Goal: Information Seeking & Learning: Learn about a topic

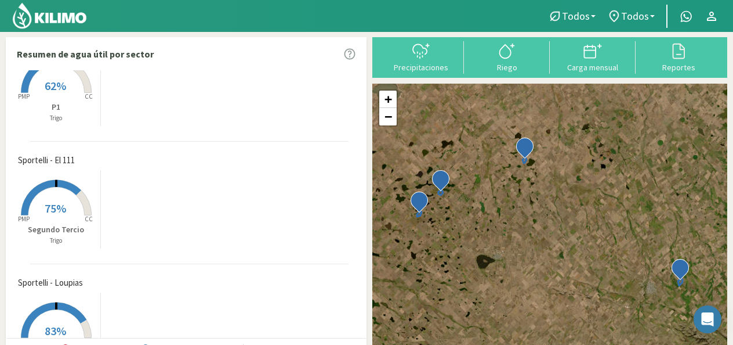
scroll to position [191, 0]
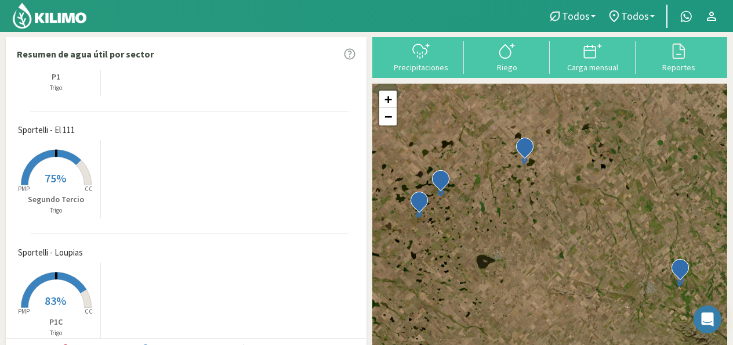
click at [68, 309] on rect at bounding box center [56, 308] width 93 height 93
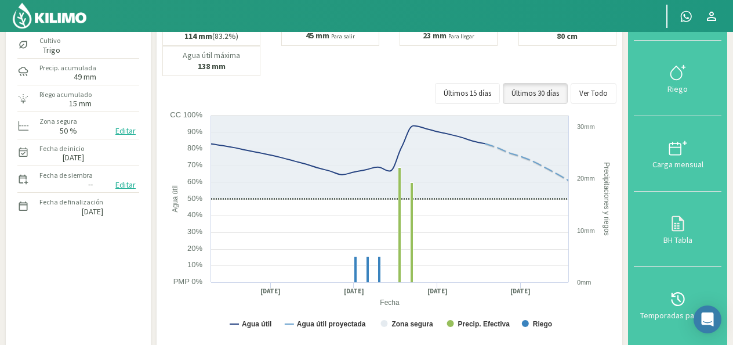
scroll to position [79, 0]
click at [689, 35] on button "Precipitaciones" at bounding box center [678, 1] width 88 height 75
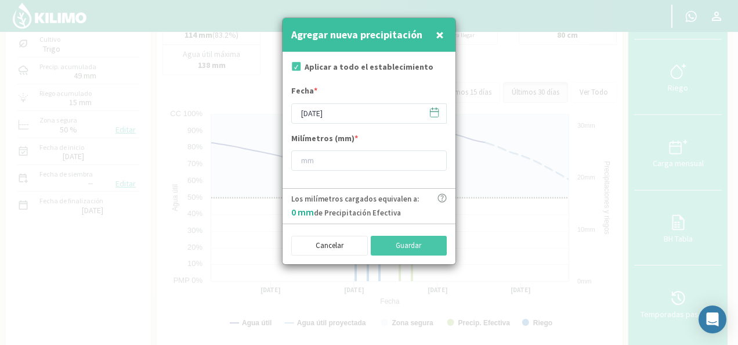
click at [430, 115] on icon at bounding box center [434, 112] width 8 height 8
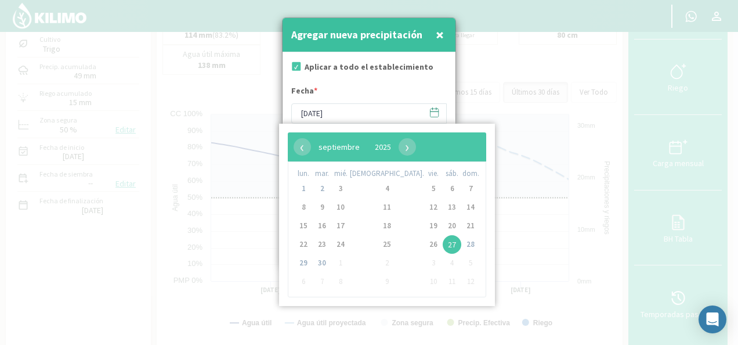
click at [439, 36] on span "×" at bounding box center [440, 34] width 8 height 19
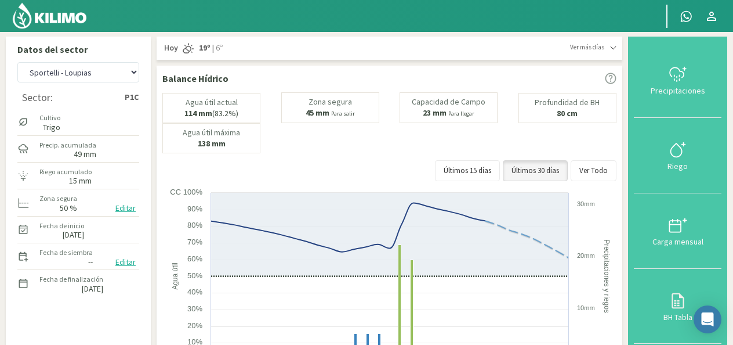
scroll to position [0, 0]
click at [137, 76] on select "Sportelli - El 111 Sportelli - Los Aromitos Sportelli - Loupias Sportelli - San…" at bounding box center [78, 73] width 122 height 20
click at [17, 63] on select "Sportelli - El 111 Sportelli - Los Aromitos Sportelli - Loupias Sportelli - San…" at bounding box center [78, 73] width 122 height 20
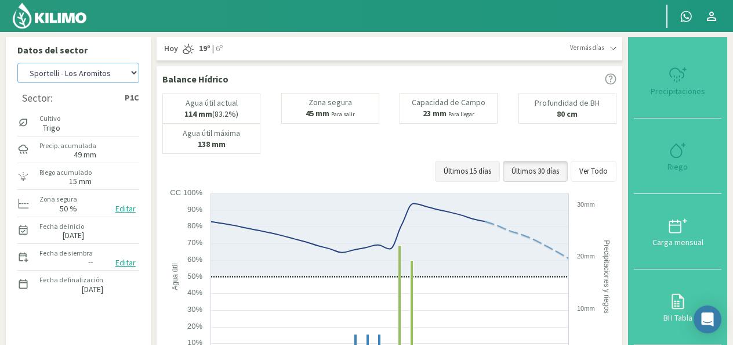
select select "5: Object"
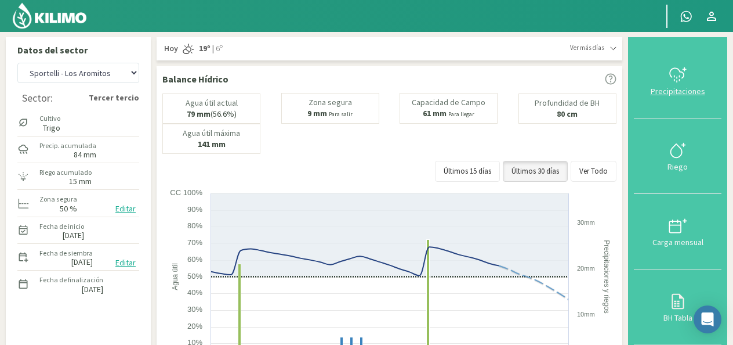
click at [679, 67] on icon at bounding box center [678, 75] width 19 height 19
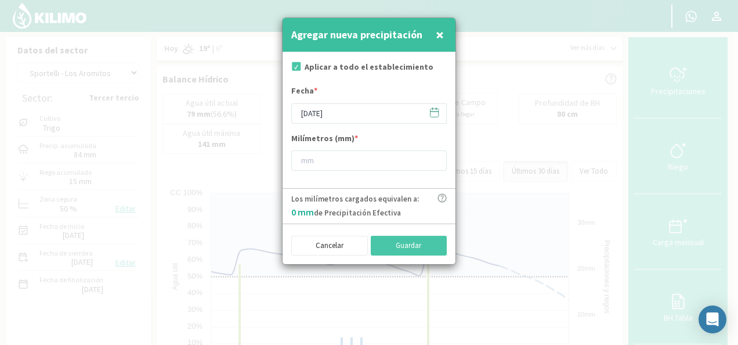
click at [437, 115] on icon at bounding box center [434, 112] width 11 height 11
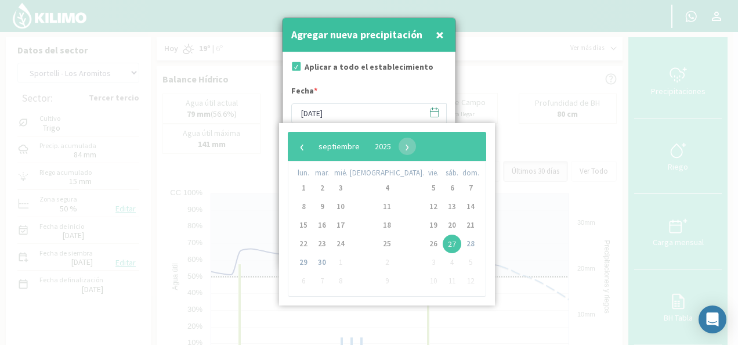
click at [437, 115] on icon at bounding box center [434, 112] width 11 height 11
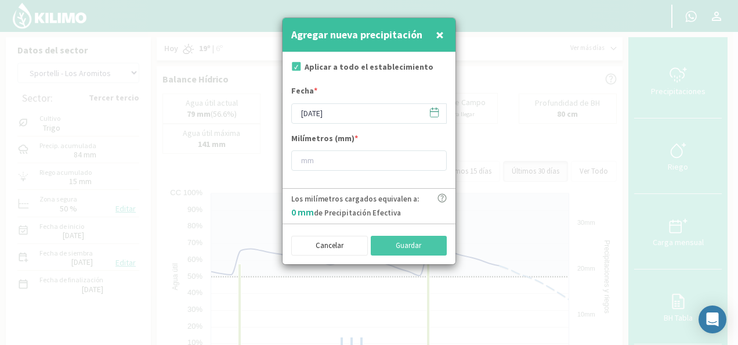
click at [439, 44] on span "×" at bounding box center [440, 34] width 8 height 19
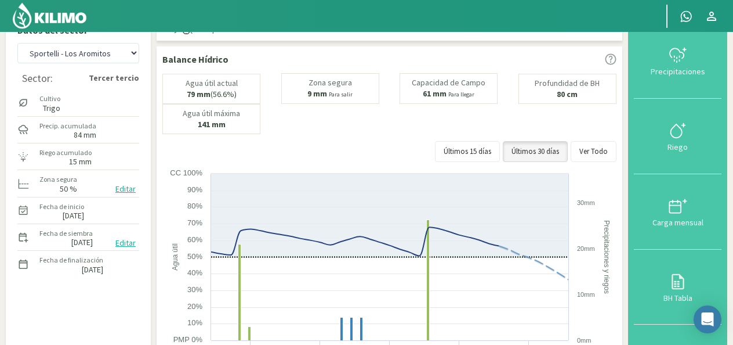
scroll to position [19, 0]
click at [690, 68] on div "Precipitaciones" at bounding box center [678, 72] width 81 height 8
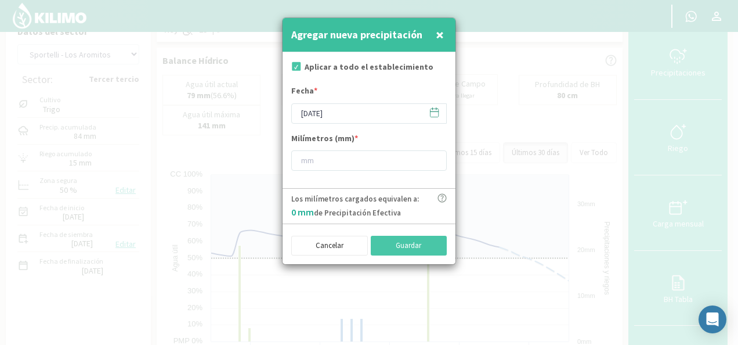
click at [433, 114] on icon at bounding box center [434, 112] width 11 height 11
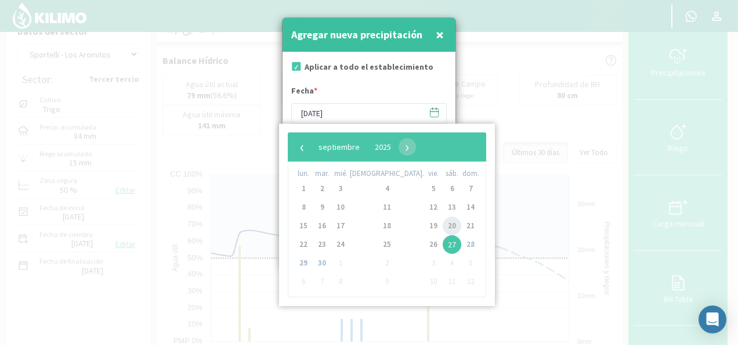
click at [443, 227] on span "20" at bounding box center [452, 225] width 19 height 19
type input "20/09/2025"
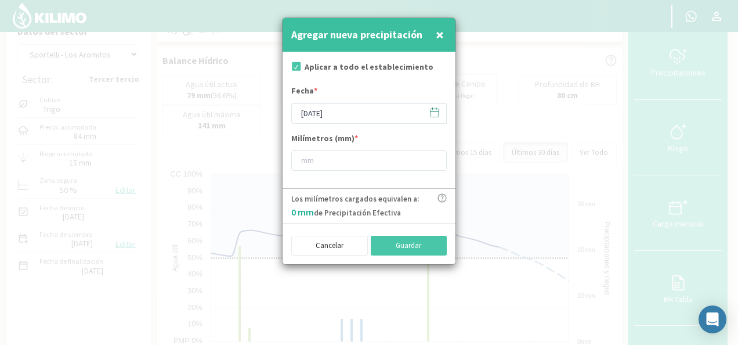
click at [432, 111] on icon at bounding box center [434, 111] width 8 height 0
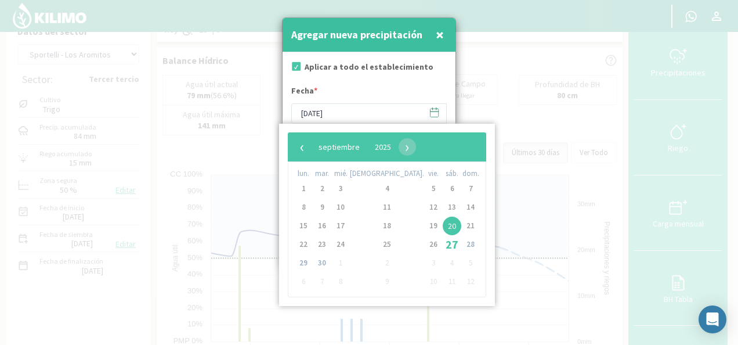
click at [443, 224] on span "20" at bounding box center [452, 225] width 19 height 19
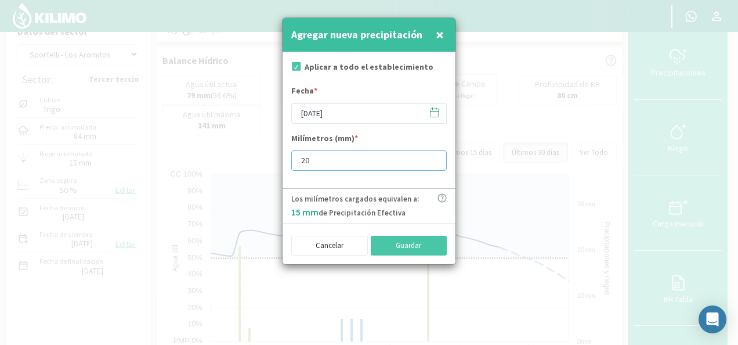
click at [434, 155] on input "20" at bounding box center [368, 160] width 155 height 20
click at [434, 155] on input "21" at bounding box center [368, 160] width 155 height 20
click at [434, 155] on input "22" at bounding box center [368, 160] width 155 height 20
type input "23"
click at [434, 155] on input "23" at bounding box center [368, 160] width 155 height 20
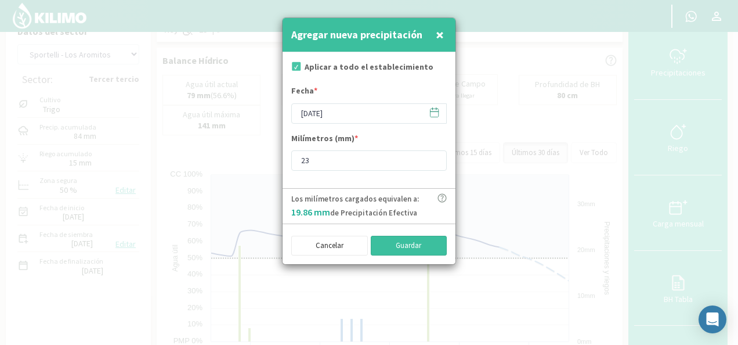
click at [421, 238] on button "Guardar" at bounding box center [409, 246] width 77 height 20
type input "[DATE]"
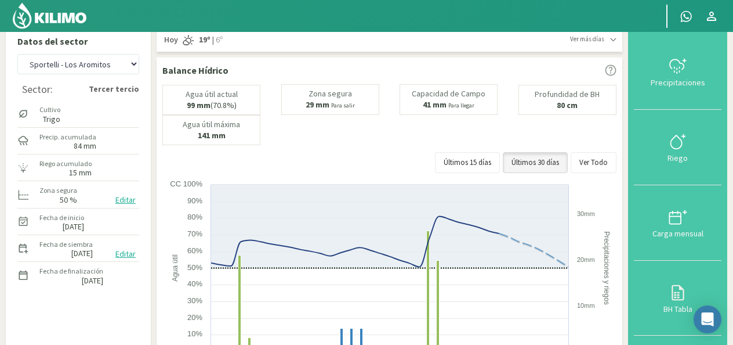
scroll to position [0, 0]
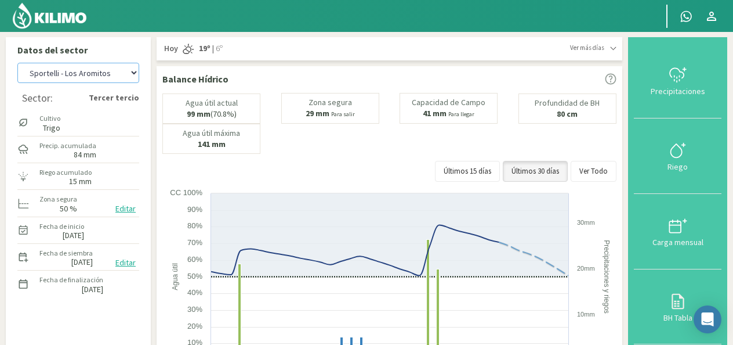
click at [132, 78] on select "Sportelli - El 111 Sportelli - Los Aromitos Sportelli - Loupias Sportelli - San…" at bounding box center [78, 73] width 122 height 20
click at [17, 63] on select "Sportelli - El 111 Sportelli - Los Aromitos Sportelli - Loupias Sportelli - San…" at bounding box center [78, 73] width 122 height 20
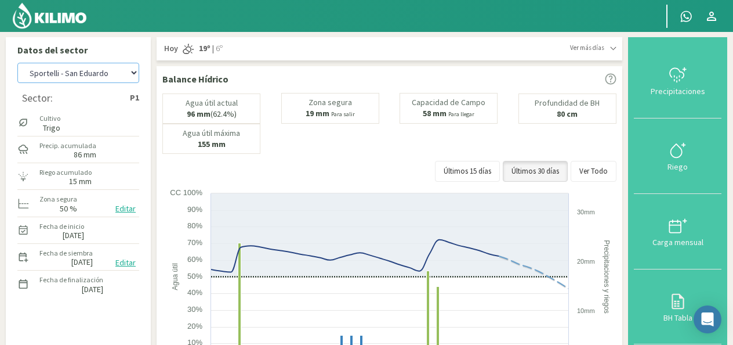
click at [133, 75] on select "Sportelli - El 111 Sportelli - Los Aromitos Sportelli - Loupias Sportelli - San…" at bounding box center [78, 73] width 122 height 20
click at [17, 63] on select "Sportelli - El 111 Sportelli - Los Aromitos Sportelli - Loupias Sportelli - San…" at bounding box center [78, 73] width 122 height 20
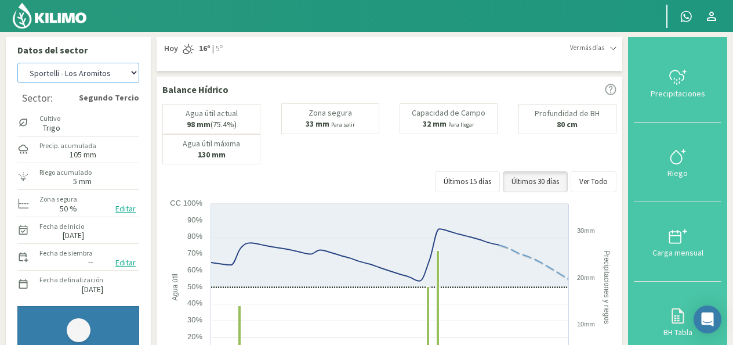
select select "14: Object"
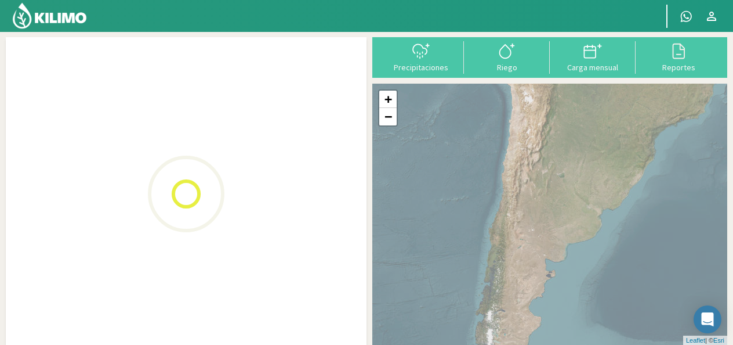
scroll to position [23, 0]
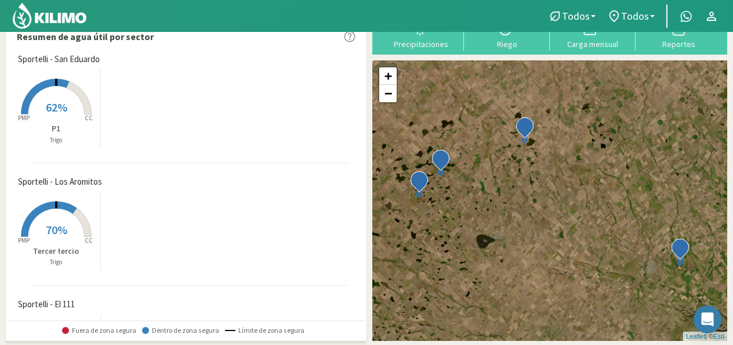
click at [79, 102] on rect at bounding box center [56, 115] width 93 height 93
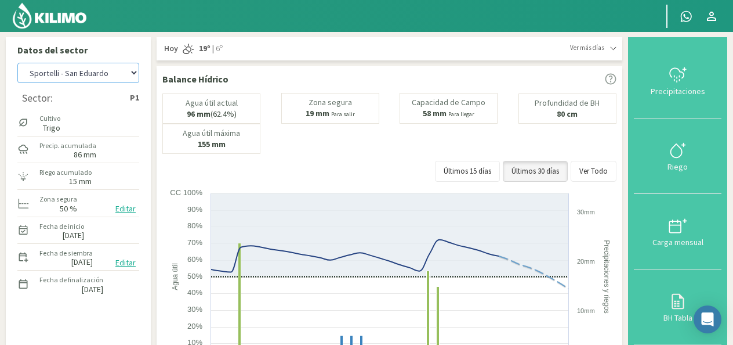
click at [133, 71] on select "Sportelli - El 111 Sportelli - Los Aromitos Sportelli - Loupias Sportelli - San…" at bounding box center [78, 73] width 122 height 20
click at [17, 63] on select "Sportelli - El 111 Sportelli - Los Aromitos Sportelli - Loupias Sportelli - San…" at bounding box center [78, 73] width 122 height 20
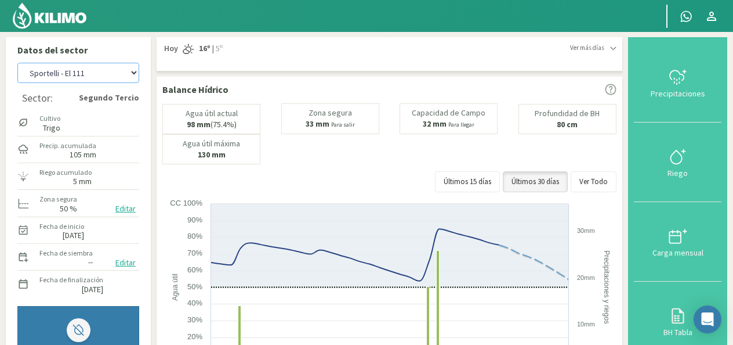
click at [133, 79] on select "Sportelli - El 111 Sportelli - Los Aromitos Sportelli - Loupias Sportelli - San…" at bounding box center [78, 73] width 122 height 20
click at [17, 63] on select "Sportelli - El 111 Sportelli - Los Aromitos Sportelli - Loupias Sportelli - San…" at bounding box center [78, 73] width 122 height 20
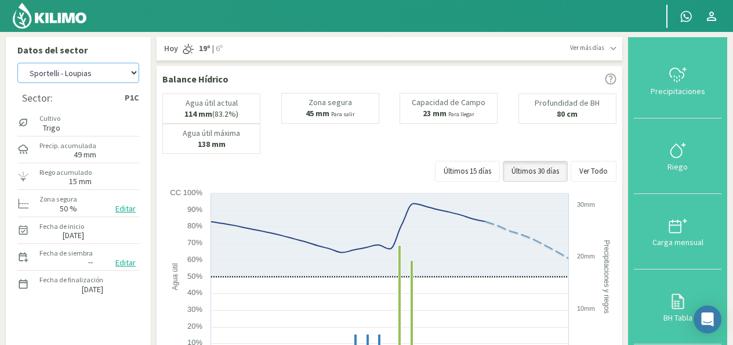
click at [133, 74] on select "Sportelli - El 111 Sportelli - Los Aromitos Sportelli - Loupias Sportelli - San…" at bounding box center [78, 73] width 122 height 20
click at [17, 63] on select "Sportelli - El 111 Sportelli - Los Aromitos Sportelli - Loupias Sportelli - San…" at bounding box center [78, 73] width 122 height 20
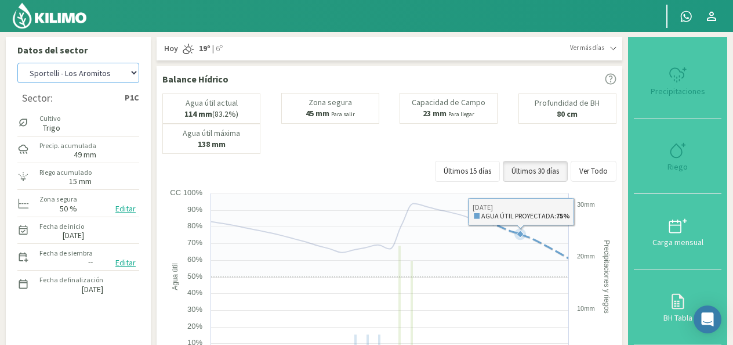
select select "17: Object"
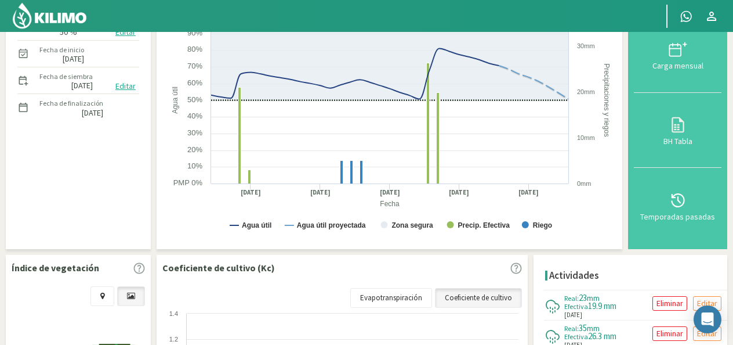
scroll to position [179, 0]
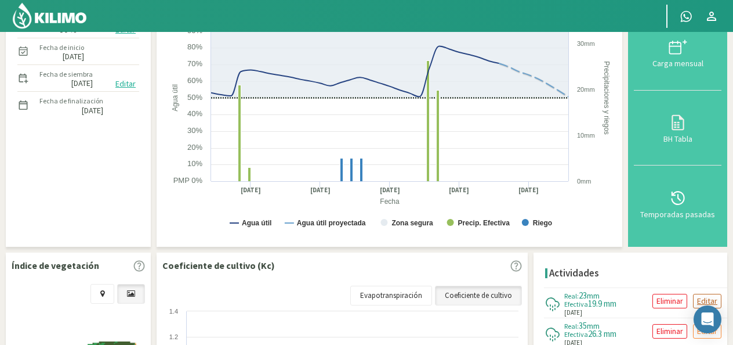
click at [705, 299] on p "Editar" at bounding box center [707, 300] width 20 height 13
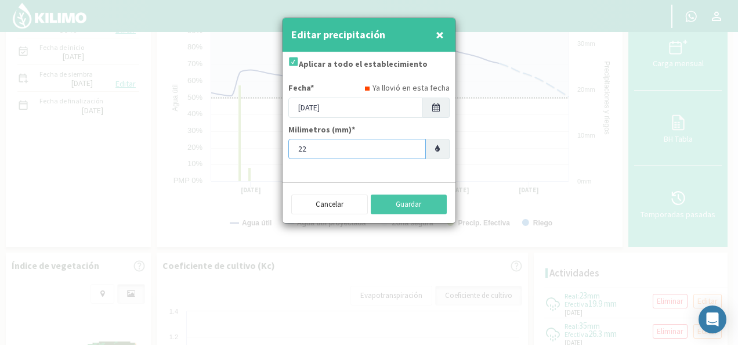
click at [411, 151] on input "22" at bounding box center [356, 149] width 137 height 20
click at [411, 151] on input "21" at bounding box center [356, 149] width 137 height 20
click at [411, 151] on input "20" at bounding box center [356, 149] width 137 height 20
click at [411, 151] on input "13" at bounding box center [356, 149] width 137 height 20
type input "14"
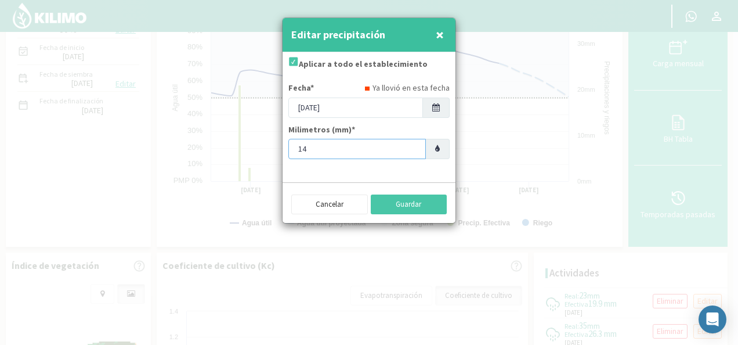
click at [411, 143] on input "14" at bounding box center [356, 149] width 137 height 20
click at [408, 204] on button "Guardar" at bounding box center [409, 204] width 77 height 20
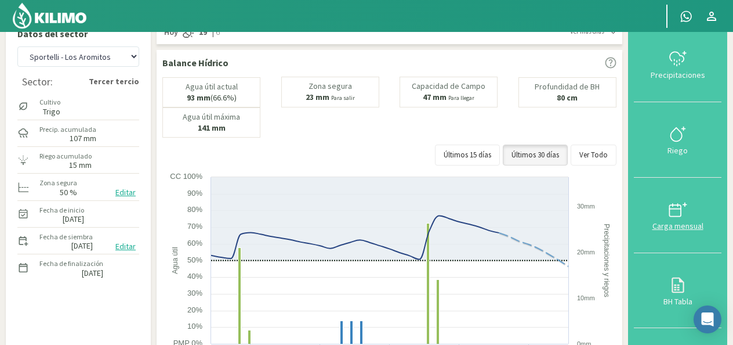
scroll to position [0, 0]
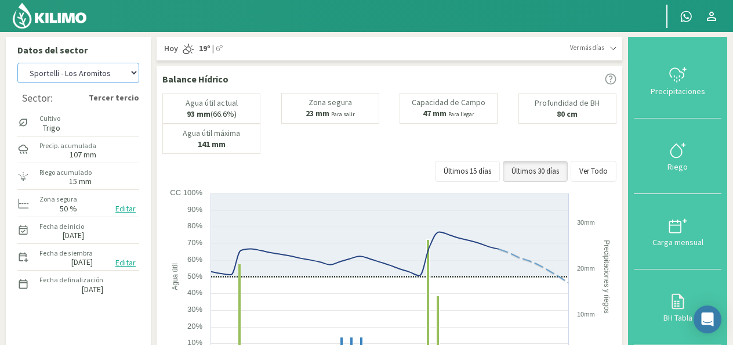
click at [135, 73] on select "Sportelli - El 111 Sportelli - Los Aromitos Sportelli - Loupias Sportelli - San…" at bounding box center [78, 73] width 122 height 20
click at [17, 63] on select "Sportelli - El 111 Sportelli - Los Aromitos Sportelli - Loupias Sportelli - San…" at bounding box center [78, 73] width 122 height 20
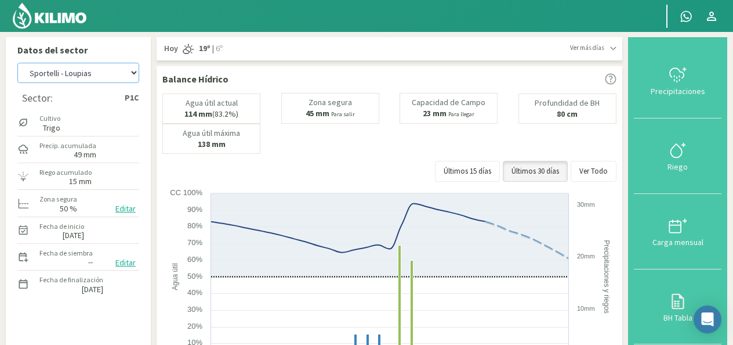
click at [135, 72] on select "Sportelli - El 111 Sportelli - Los Aromitos Sportelli - Loupias Sportelli - San…" at bounding box center [78, 73] width 122 height 20
click at [17, 63] on select "Sportelli - El 111 Sportelli - Los Aromitos Sportelli - Loupias Sportelli - San…" at bounding box center [78, 73] width 122 height 20
select select "27: Object"
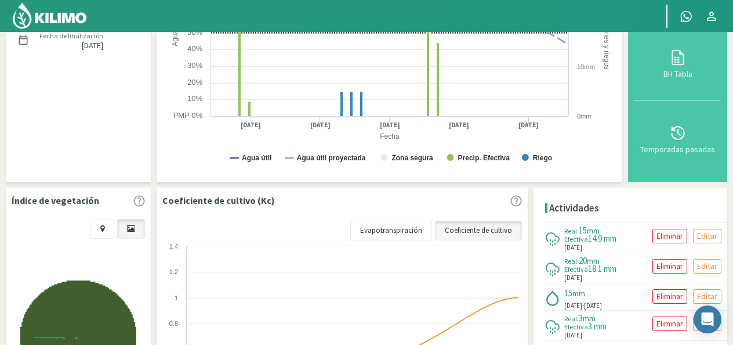
scroll to position [245, 0]
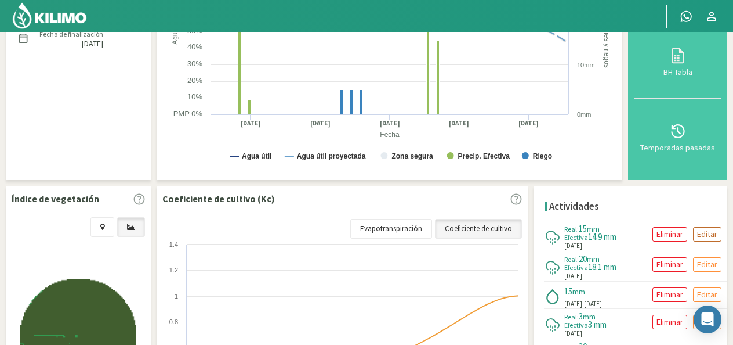
click at [711, 231] on p "Editar" at bounding box center [707, 233] width 20 height 13
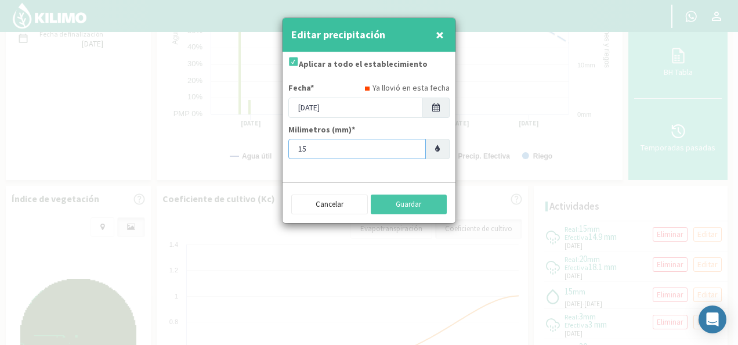
click at [397, 153] on input "15" at bounding box center [356, 149] width 137 height 20
click at [413, 147] on input "21" at bounding box center [356, 149] width 137 height 20
click at [413, 147] on input "26" at bounding box center [356, 149] width 137 height 20
click at [413, 147] on input "27" at bounding box center [356, 149] width 137 height 20
click at [413, 147] on input "28" at bounding box center [356, 149] width 137 height 20
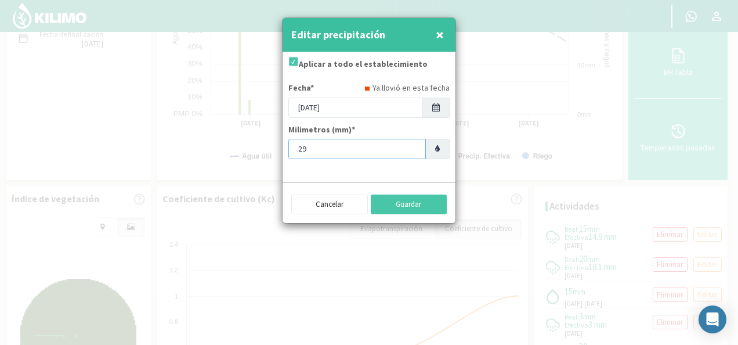
click at [413, 147] on input "29" at bounding box center [356, 149] width 137 height 20
click at [413, 147] on input "30" at bounding box center [356, 149] width 137 height 20
click at [413, 147] on input "31" at bounding box center [356, 149] width 137 height 20
type input "32"
click at [413, 147] on input "32" at bounding box center [356, 149] width 137 height 20
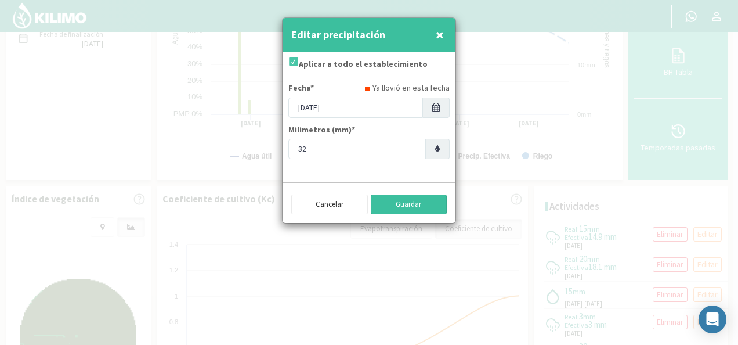
click at [424, 208] on button "Guardar" at bounding box center [409, 204] width 77 height 20
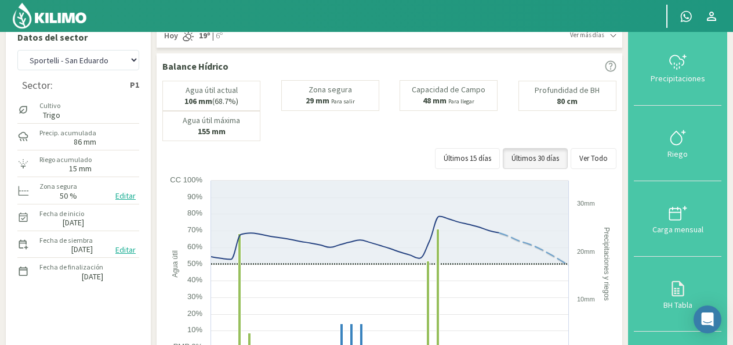
scroll to position [0, 0]
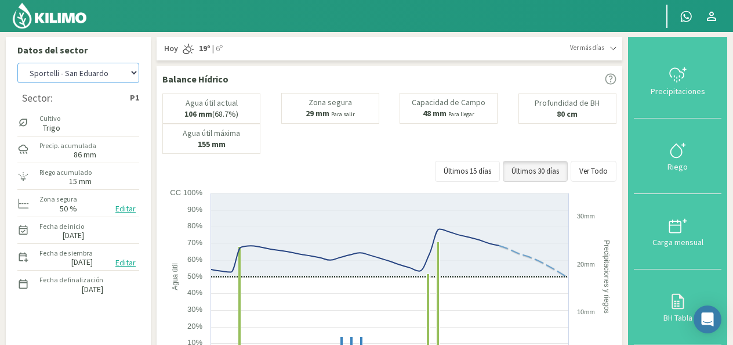
click at [135, 76] on select "Sportelli - El 111 Sportelli - Los Aromitos Sportelli - Loupias Sportelli - San…" at bounding box center [78, 73] width 122 height 20
click at [17, 63] on select "Sportelli - El 111 Sportelli - Los Aromitos Sportelli - Loupias Sportelli - San…" at bounding box center [78, 73] width 122 height 20
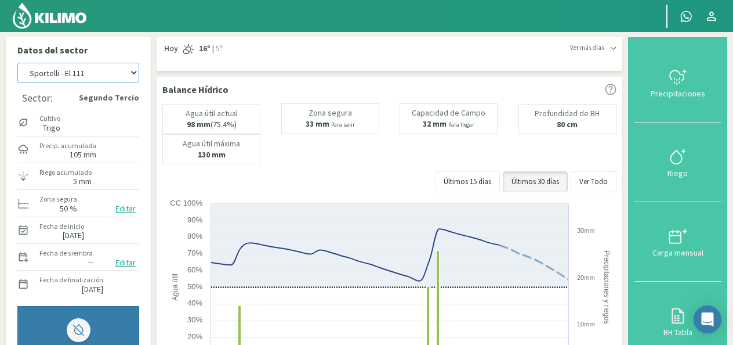
click at [135, 75] on select "Sportelli - El 111 Sportelli - Los Aromitos Sportelli - Loupias Sportelli - San…" at bounding box center [78, 73] width 122 height 20
click at [135, 71] on select "Sportelli - El 111 Sportelli - Los Aromitos Sportelli - Loupias Sportelli - San…" at bounding box center [78, 73] width 122 height 20
click at [17, 63] on select "Sportelli - El 111 Sportelli - Los Aromitos Sportelli - Loupias Sportelli - San…" at bounding box center [78, 73] width 122 height 20
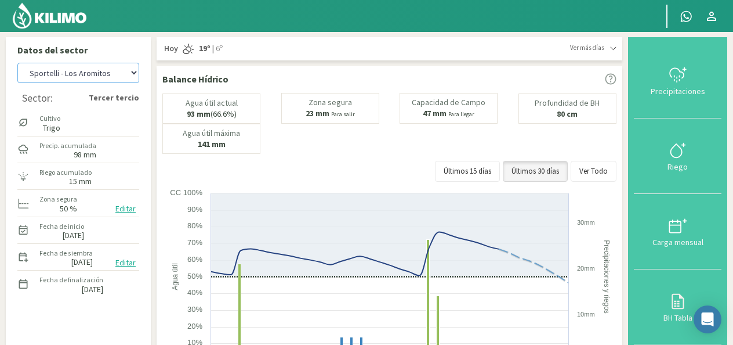
click at [132, 77] on select "Sportelli - El 111 Sportelli - Los Aromitos Sportelli - Loupias Sportelli - San…" at bounding box center [78, 73] width 122 height 20
click at [17, 63] on select "Sportelli - El 111 Sportelli - Los Aromitos Sportelli - Loupias Sportelli - San…" at bounding box center [78, 73] width 122 height 20
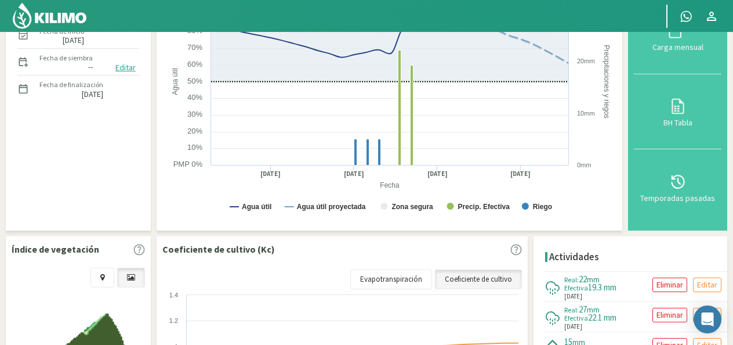
scroll to position [198, 0]
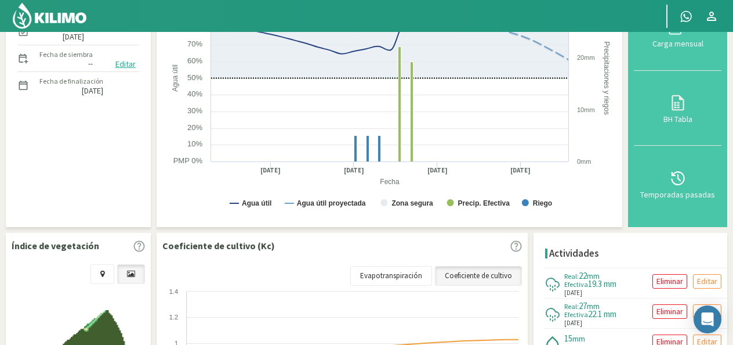
click at [732, 111] on div "Datos del sector Sportelli - El 111 Sportelli - Los Aromitos Sportelli - Loupia…" at bounding box center [366, 197] width 733 height 728
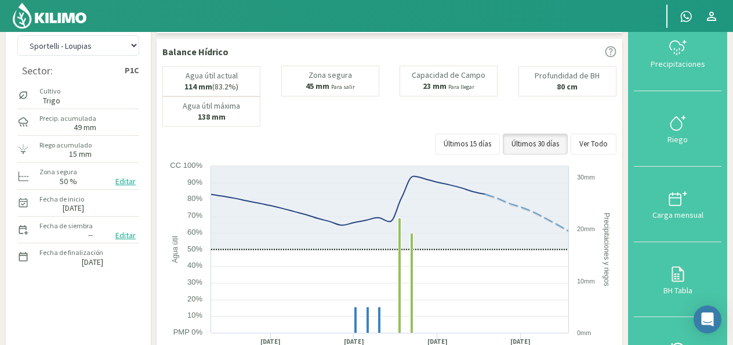
scroll to position [26, 0]
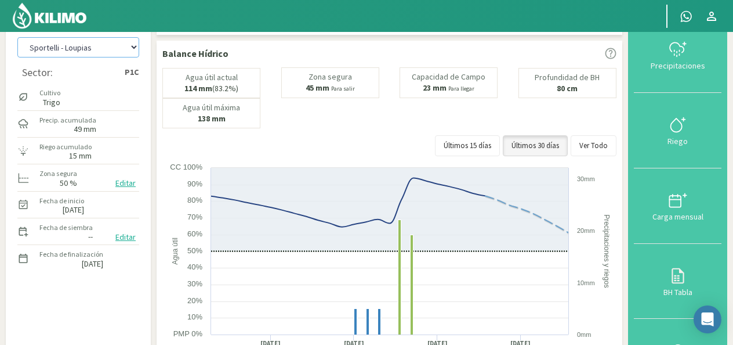
click at [132, 49] on select "Sportelli - El 111 Sportelli - Los Aromitos Sportelli - Loupias Sportelli - San…" at bounding box center [78, 47] width 122 height 20
click at [17, 37] on select "Sportelli - El 111 Sportelli - Los Aromitos Sportelli - Loupias Sportelli - San…" at bounding box center [78, 47] width 122 height 20
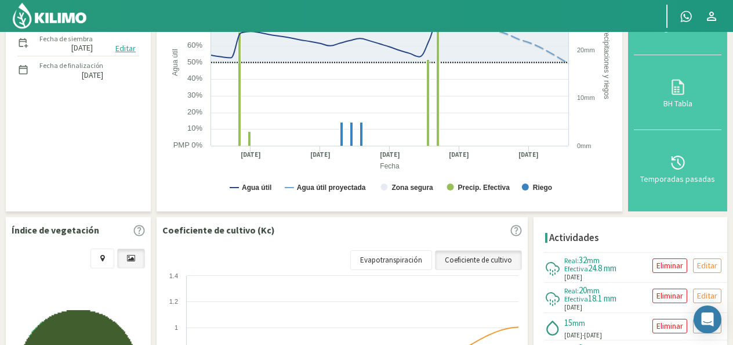
scroll to position [217, 0]
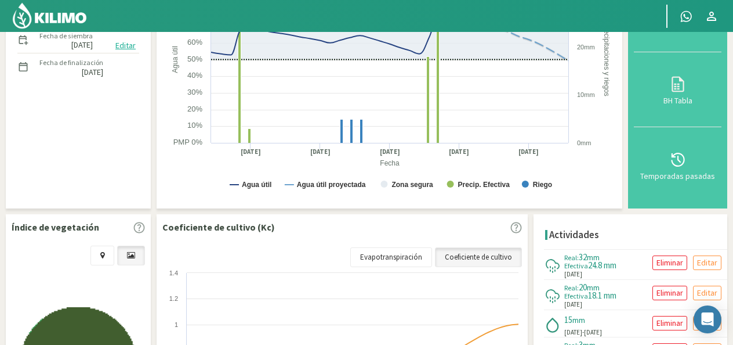
drag, startPoint x: 732, startPoint y: 233, endPoint x: 738, endPoint y: 190, distance: 42.7
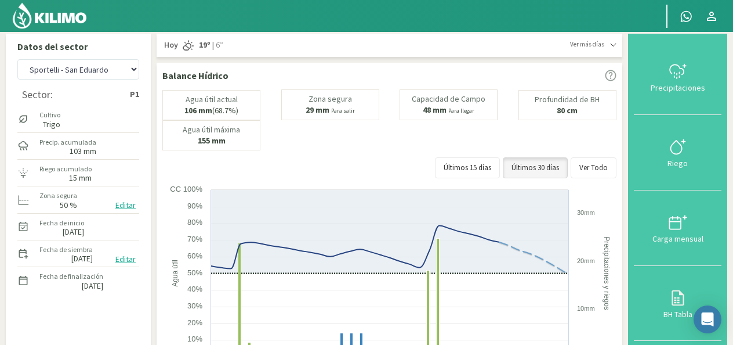
scroll to position [0, 0]
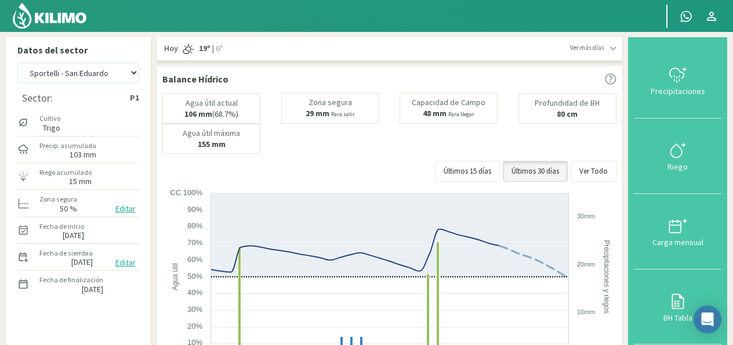
scroll to position [26, 0]
select select "62: Object"
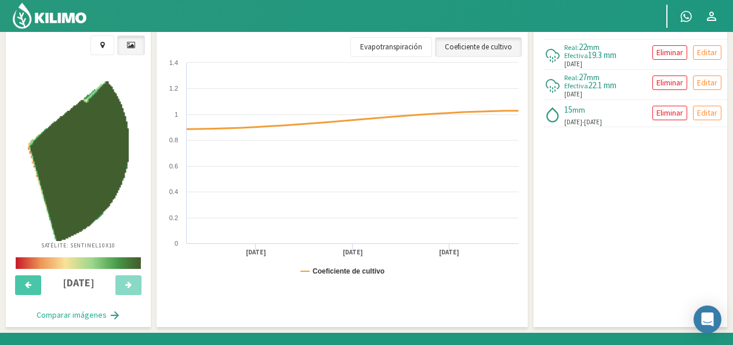
scroll to position [425, 0]
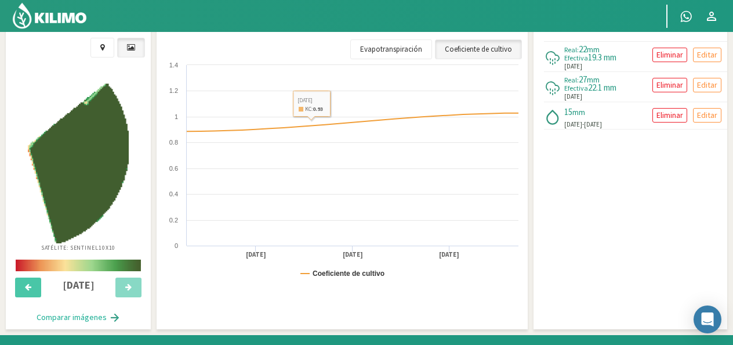
click at [313, 295] on div "Coeficiente de cultivo (Kc) Coeficiente de cultivo Evapotranspiración Created w…" at bounding box center [342, 167] width 371 height 322
click at [24, 285] on button at bounding box center [28, 287] width 26 height 20
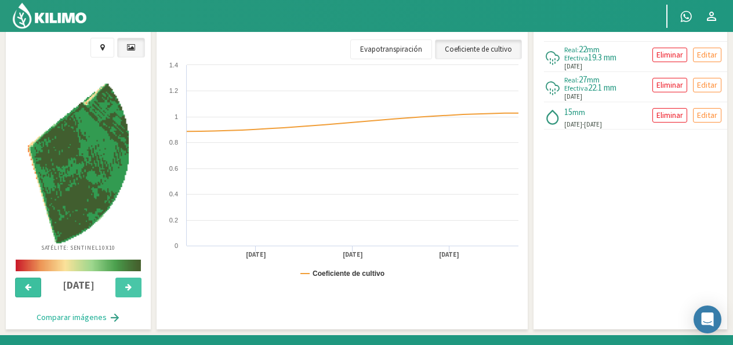
click at [24, 285] on button at bounding box center [28, 287] width 26 height 20
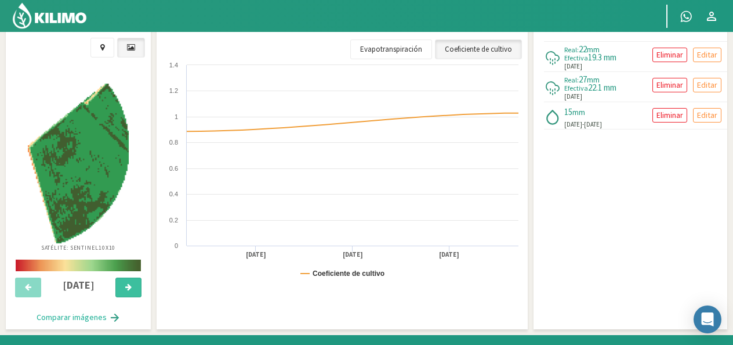
click at [128, 285] on icon at bounding box center [128, 287] width 6 height 8
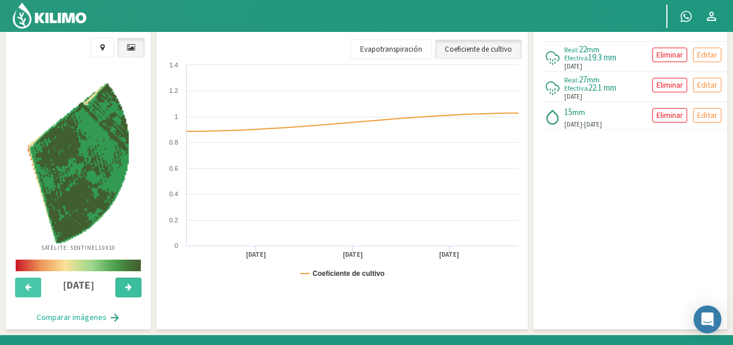
click at [128, 285] on icon at bounding box center [128, 287] width 6 height 8
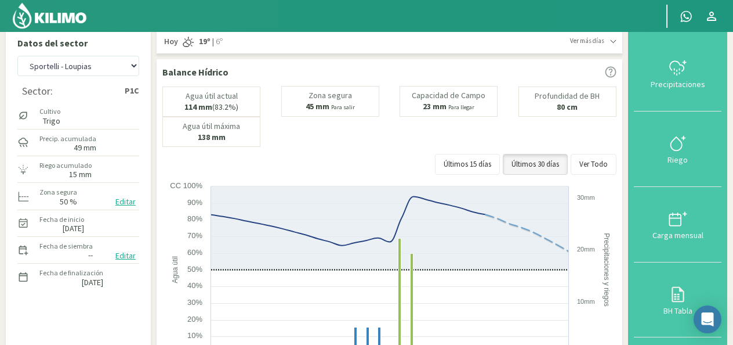
scroll to position [0, 0]
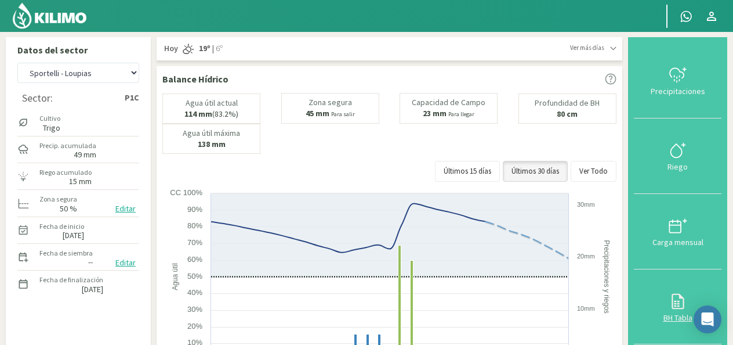
click at [673, 320] on div "BH Tabla" at bounding box center [678, 317] width 81 height 8
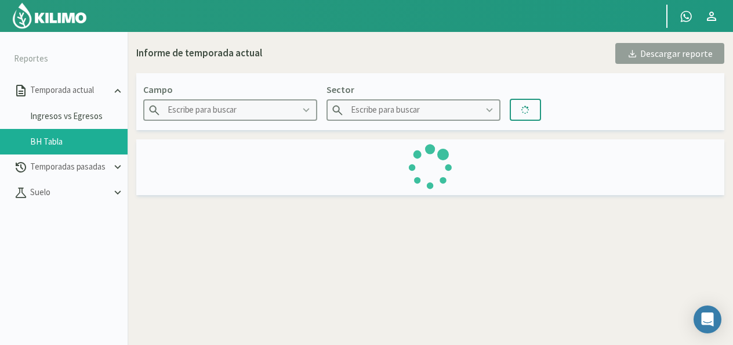
type input "Sportelli - Loupias"
type input "P1C"
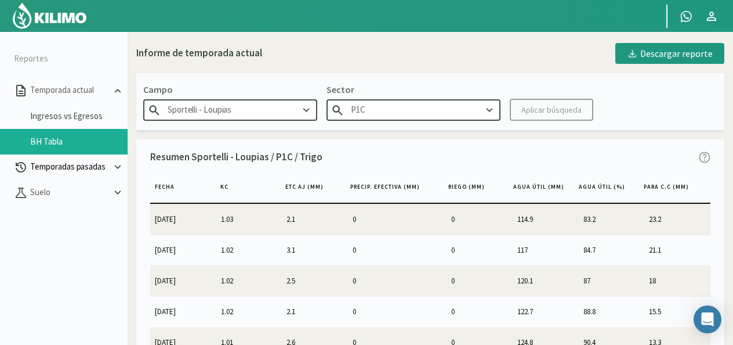
click at [104, 169] on p "Temporadas pasadas" at bounding box center [70, 166] width 84 height 13
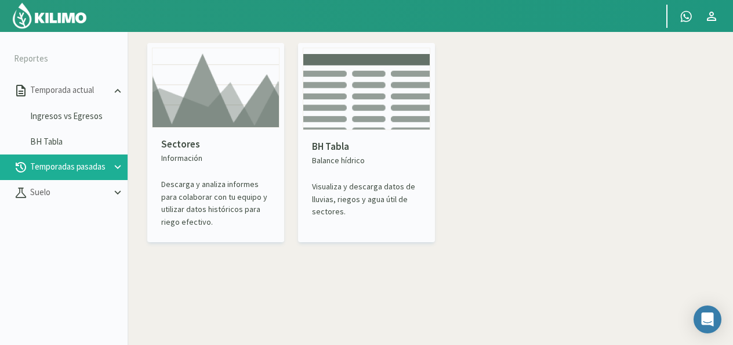
click at [232, 124] on img at bounding box center [216, 88] width 128 height 80
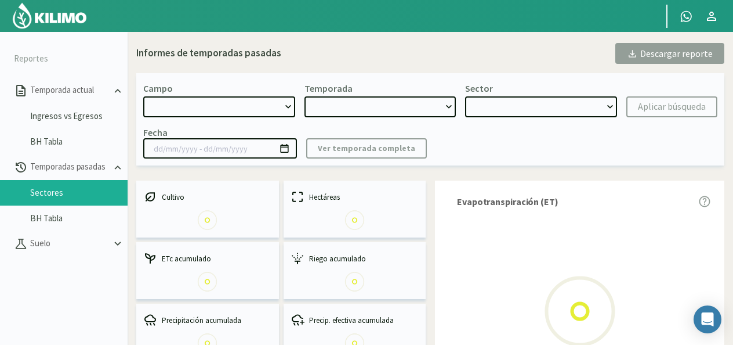
select select "0: Object"
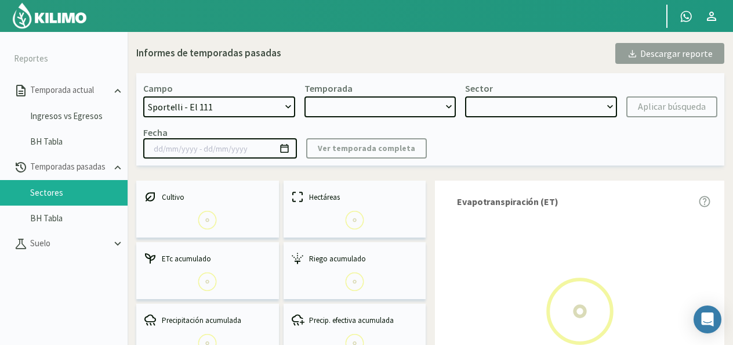
type input "10/10/2024 - 21/05/2025"
select select "0: 2024"
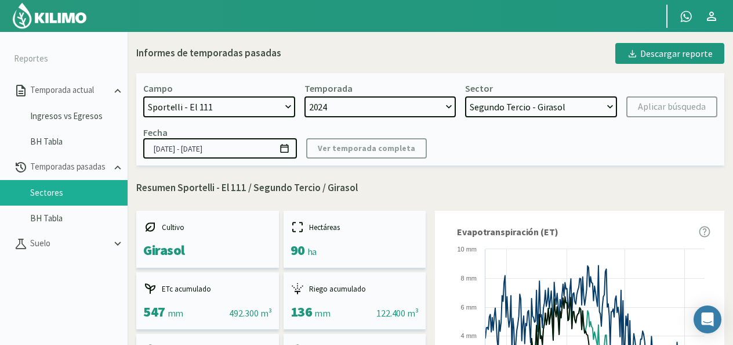
scroll to position [67, 0]
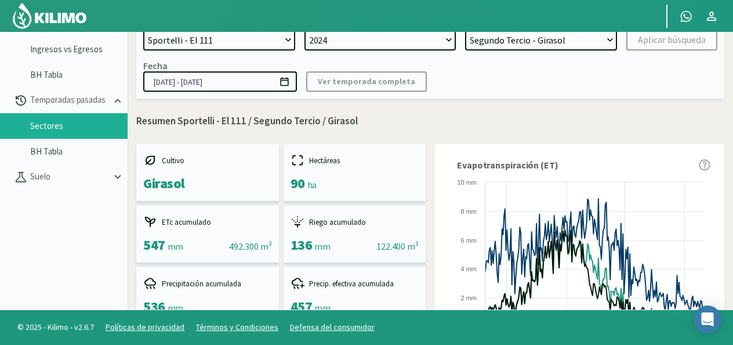
click at [114, 127] on link "Sectores" at bounding box center [78, 126] width 97 height 10
click at [614, 40] on select "Segundo Tercio - Girasol Primer Tercio - Maiz Tercer Tercio - Trigo" at bounding box center [541, 40] width 152 height 21
select select "2: Object"
click at [465, 30] on select "Segundo Tercio - Girasol Primer Tercio - Maiz Tercer Tercio - Trigo" at bounding box center [541, 40] width 152 height 21
click at [656, 35] on div "Aplicar búsqueda" at bounding box center [672, 40] width 68 height 14
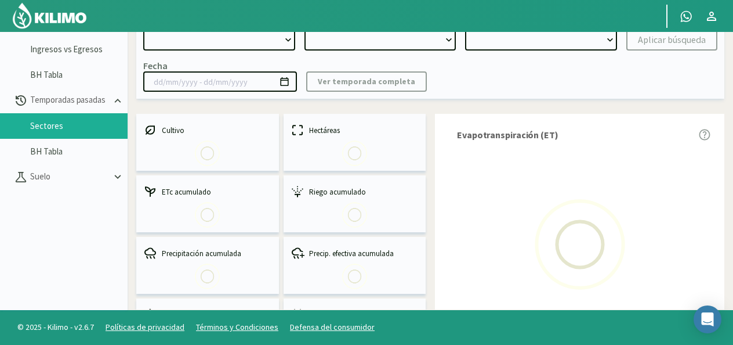
select select "0: Object"
type input "29/05/2024 - 07/01/2025"
select select "0: 2024"
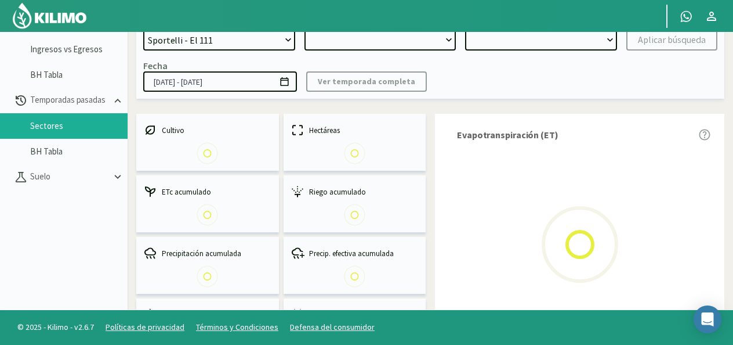
select select "2: Object"
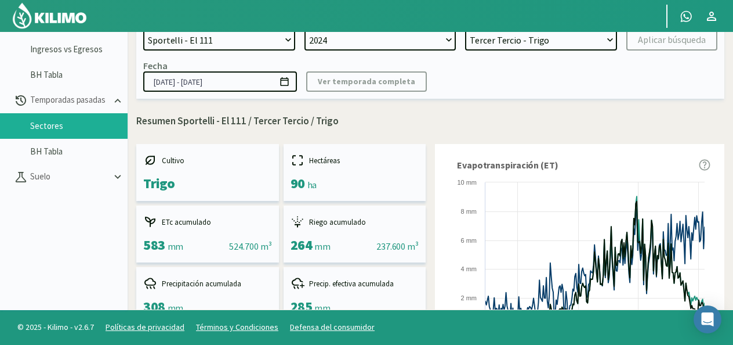
click at [399, 330] on div "© 2025 - Kilimo - v2.6.7 Políticas de privacidad Términos y Condiciones Defensa…" at bounding box center [366, 327] width 733 height 35
drag, startPoint x: 393, startPoint y: 282, endPoint x: 393, endPoint y: 290, distance: 8.1
click at [393, 290] on div "Precip. efectiva acumulada 285 mm" at bounding box center [355, 295] width 143 height 57
drag, startPoint x: 427, startPoint y: 262, endPoint x: 433, endPoint y: 200, distance: 62.3
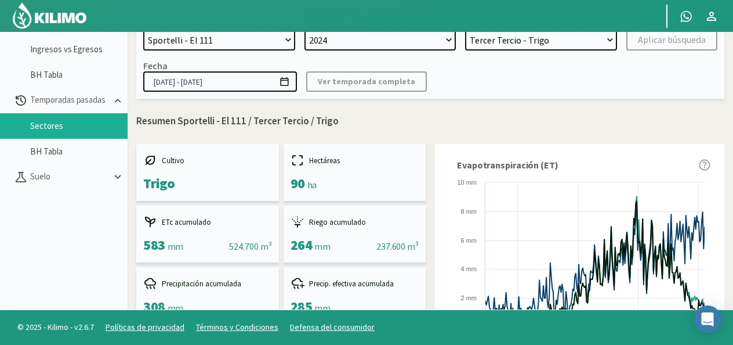
click at [704, 165] on icon at bounding box center [705, 165] width 11 height 11
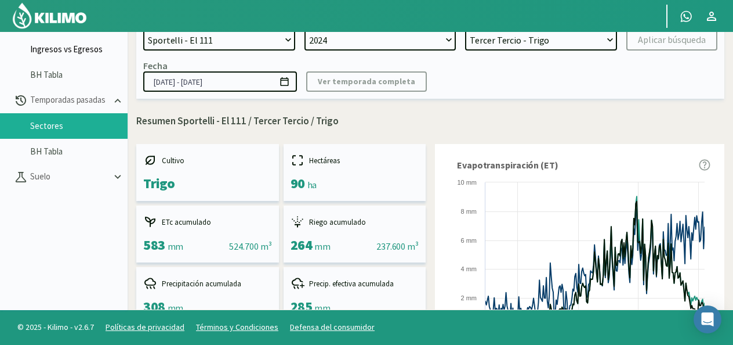
click at [81, 48] on link "Ingresos vs Egresos" at bounding box center [78, 49] width 97 height 10
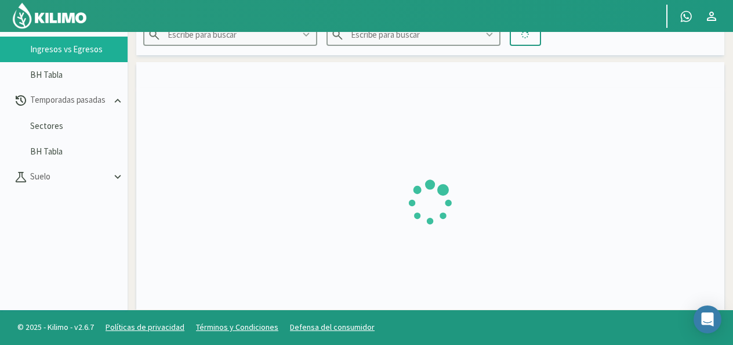
type input "Sportelli - El 111"
type input "Segundo Tercio"
type input "16/06/2025 - 28/09/2025"
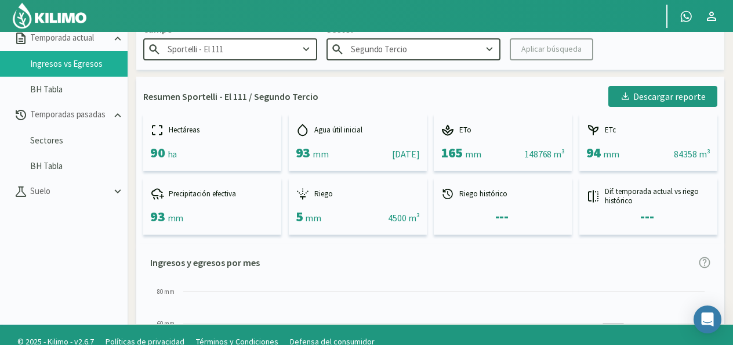
scroll to position [67, 0]
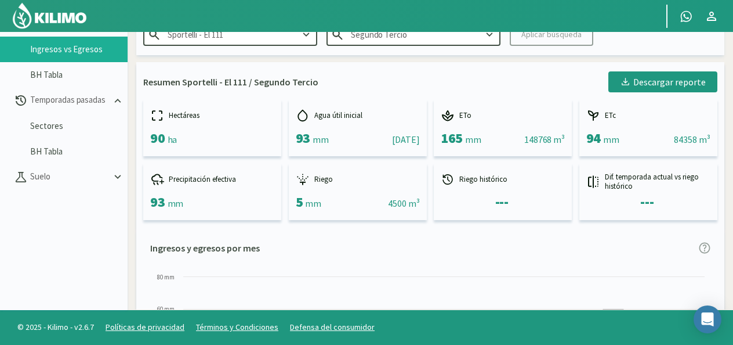
click at [667, 86] on div "Descargar reporte" at bounding box center [663, 82] width 86 height 14
click at [111, 240] on aside "Reportes Temporada actual Ingresos vs Egresos BH Tabla Temporadas pasadas Secto…" at bounding box center [64, 137] width 128 height 345
click at [683, 84] on div "Descargar reporte" at bounding box center [663, 82] width 86 height 14
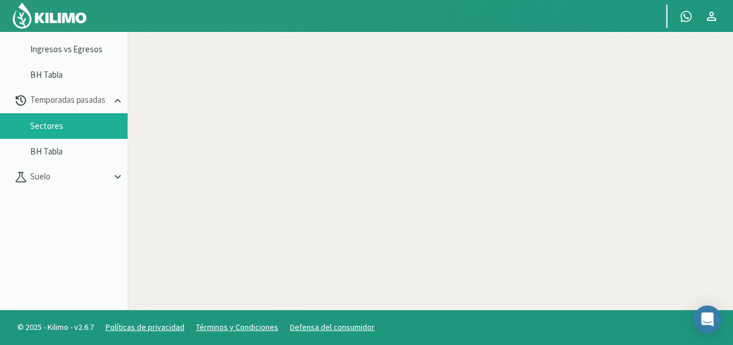
select select "0: Object"
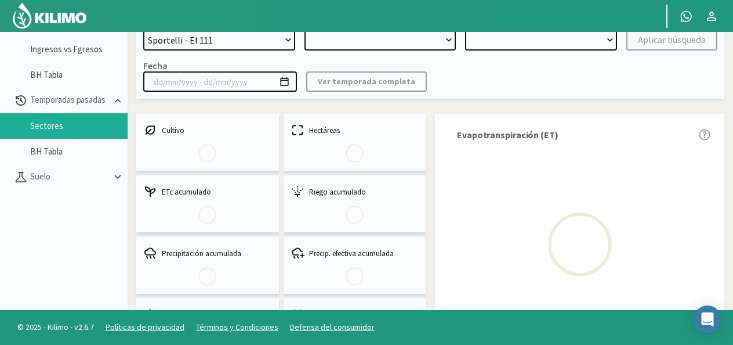
type input "29/05/2024 - 07/01/2025"
select select "0: 2024"
select select "2: Object"
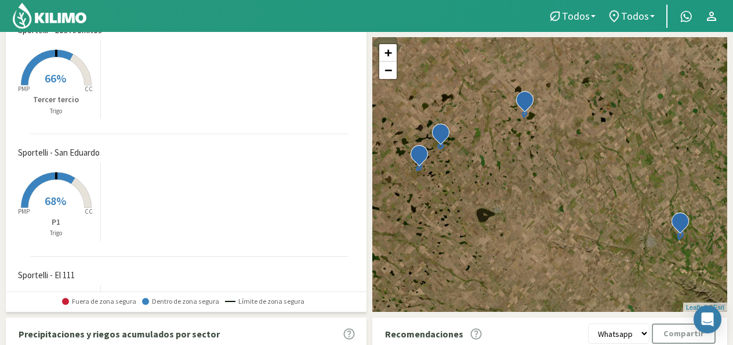
click at [246, 103] on div "Created with Highcharts 9.2.2 PMP CC 66% Tercer [PERSON_NAME]" at bounding box center [189, 79] width 354 height 84
drag, startPoint x: 84, startPoint y: 120, endPoint x: 74, endPoint y: 162, distance: 43.9
click at [74, 162] on div "[PERSON_NAME] - Los Aromitos Created with Highcharts 9.2.2 PMP CC 66% Tercer [P…" at bounding box center [189, 157] width 354 height 267
click at [172, 124] on div "[PERSON_NAME] - Los Aromitos Created with Highcharts 9.2.2 PMP CC 66% Tercer [P…" at bounding box center [189, 79] width 354 height 110
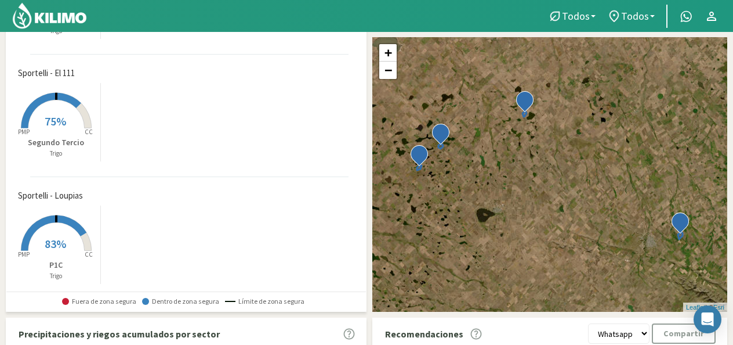
scroll to position [208, 0]
